Goal: Find specific page/section: Find specific page/section

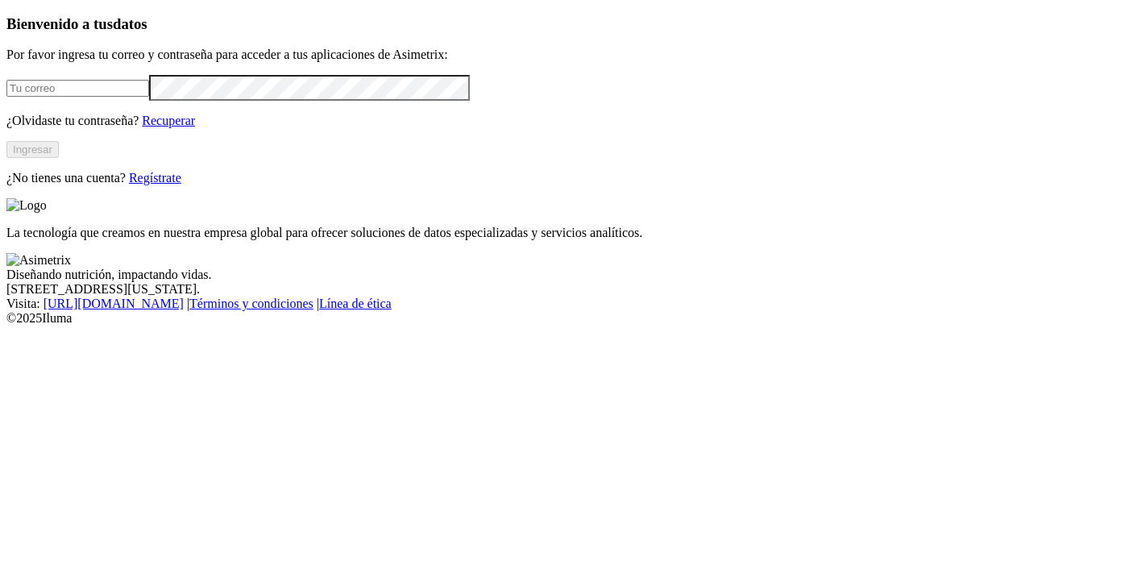
click at [149, 97] on input "email" at bounding box center [77, 88] width 143 height 17
type input "[PERSON_NAME][EMAIL_ADDRESS][PERSON_NAME][DOMAIN_NAME]"
click at [59, 158] on button "Ingresar" at bounding box center [32, 149] width 52 height 17
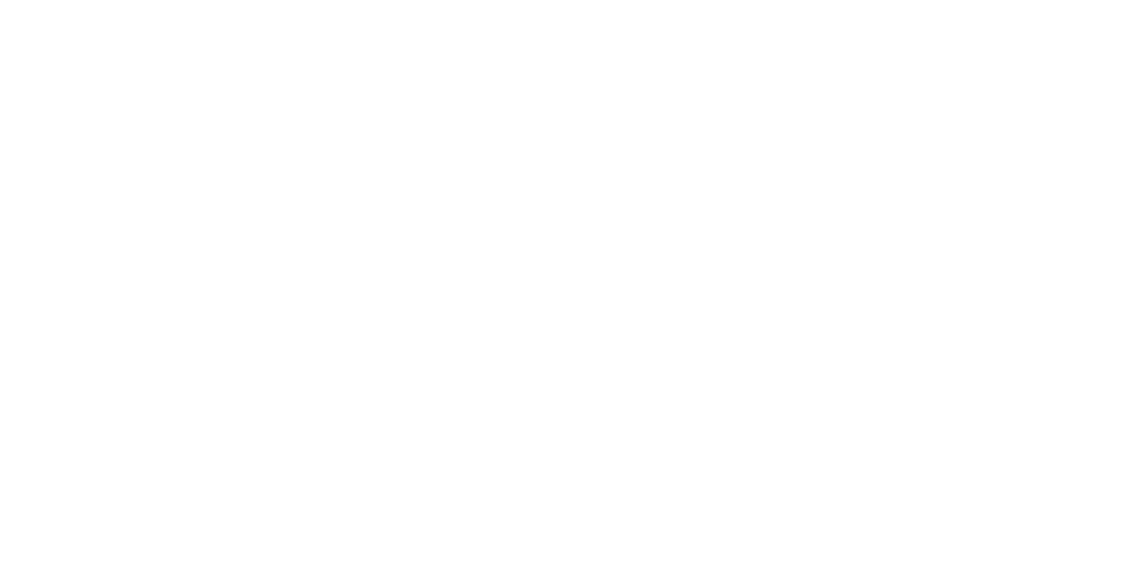
click at [906, 537] on div "OPERADORAAVICOLA" at bounding box center [572, 550] width 1133 height 27
